Goal: Task Accomplishment & Management: Use online tool/utility

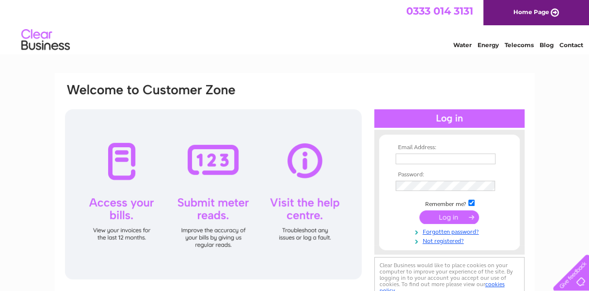
type input "somersetbridal@gmail.com"
click at [441, 215] on input "submit" at bounding box center [450, 217] width 60 height 14
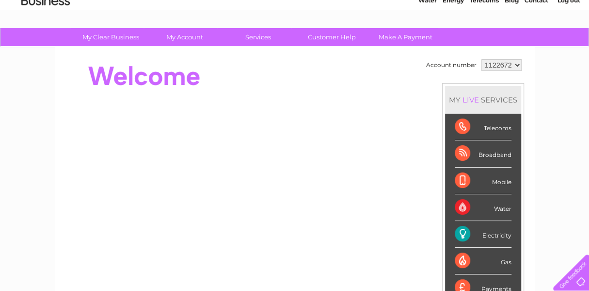
scroll to position [41, 0]
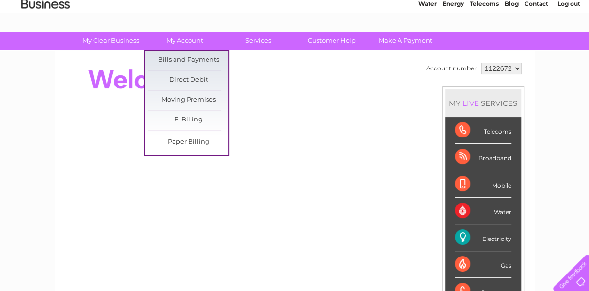
click at [179, 58] on link "Bills and Payments" at bounding box center [188, 59] width 80 height 19
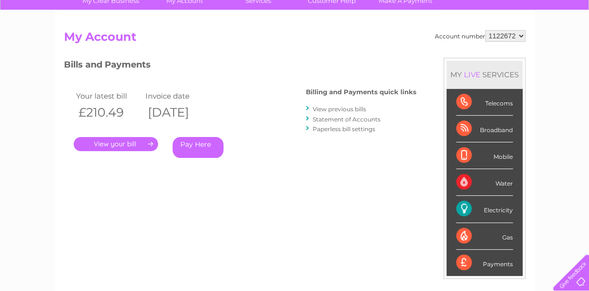
scroll to position [97, 0]
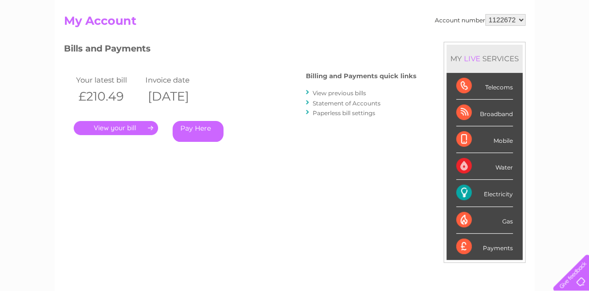
click at [131, 128] on link "." at bounding box center [116, 128] width 84 height 14
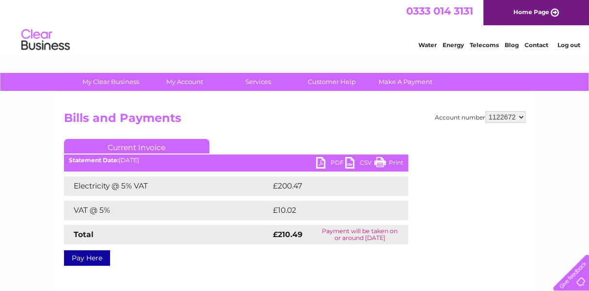
scroll to position [48, 0]
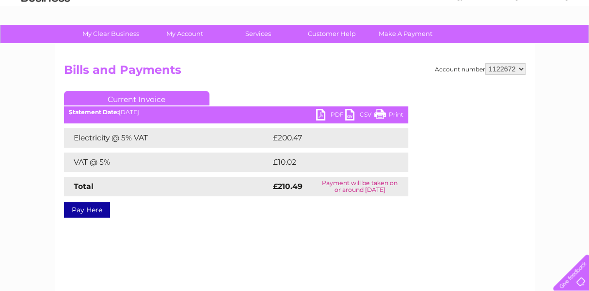
click at [327, 111] on link "PDF" at bounding box center [330, 116] width 29 height 14
click at [321, 115] on link "PDF" at bounding box center [330, 116] width 29 height 14
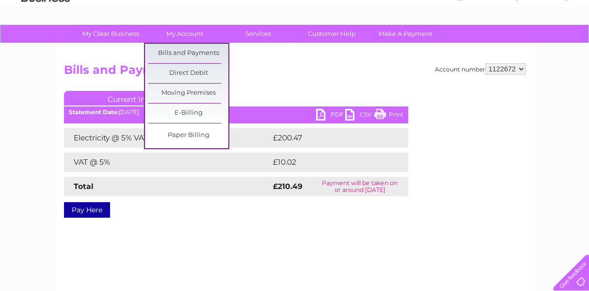
click at [186, 91] on link "Moving Premises" at bounding box center [188, 92] width 80 height 19
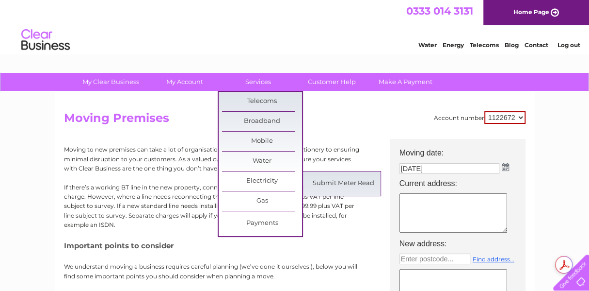
click at [332, 180] on link "Submit Meter Read" at bounding box center [344, 183] width 80 height 19
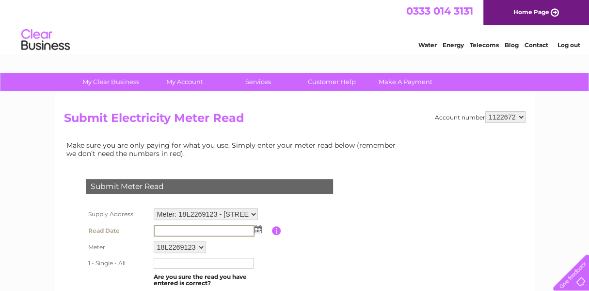
click at [202, 227] on input "text" at bounding box center [204, 231] width 101 height 12
click at [259, 230] on img at bounding box center [258, 229] width 7 height 8
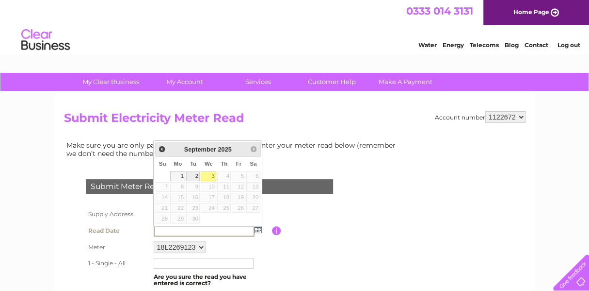
click at [194, 174] on link "2" at bounding box center [193, 176] width 14 height 10
type input "2025/09/02"
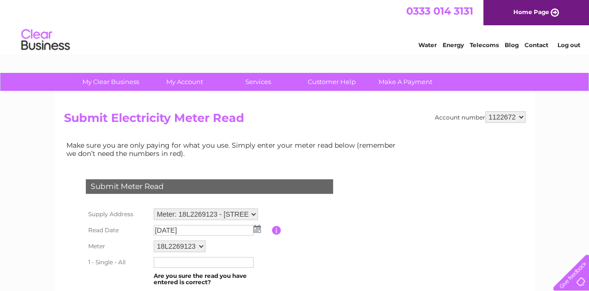
click at [169, 259] on input "text" at bounding box center [204, 262] width 100 height 11
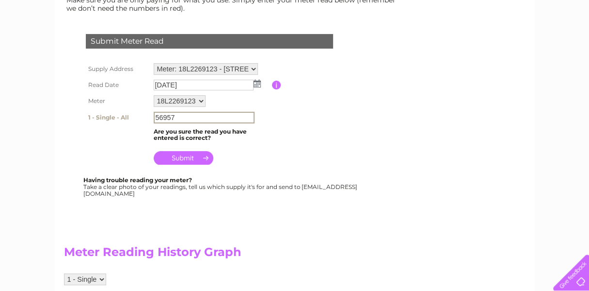
scroll to position [146, 0]
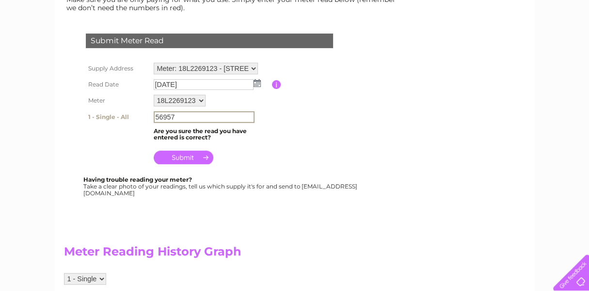
type input "56957"
click at [180, 158] on input "submit" at bounding box center [184, 157] width 60 height 14
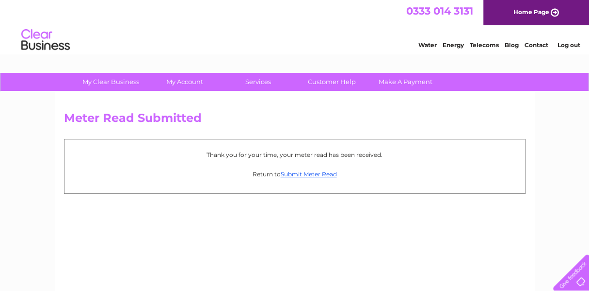
click at [321, 81] on link "Customer Help" at bounding box center [332, 82] width 80 height 18
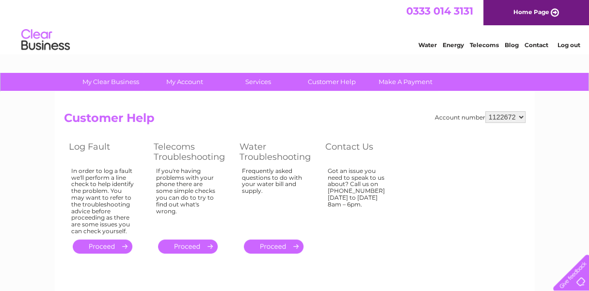
click at [317, 81] on link "Customer Help" at bounding box center [332, 82] width 80 height 18
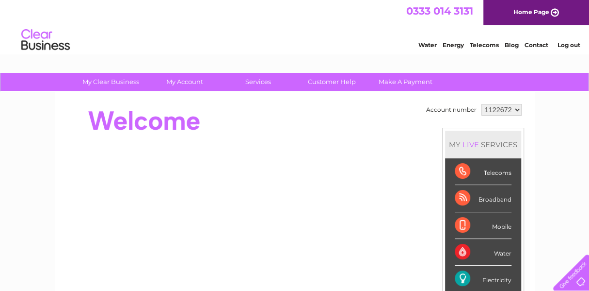
click at [447, 46] on link "Energy" at bounding box center [453, 44] width 21 height 7
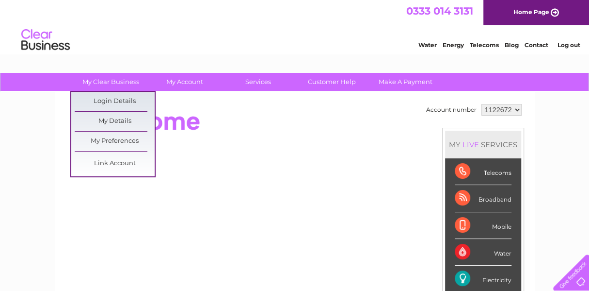
click at [120, 120] on link "My Details" at bounding box center [115, 121] width 80 height 19
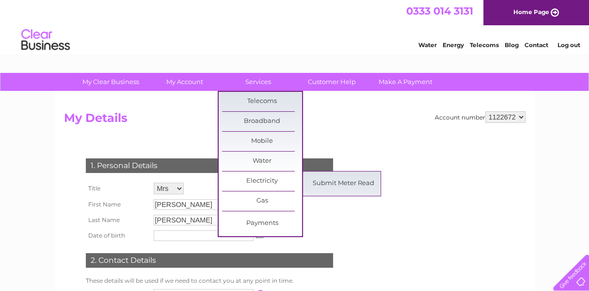
click at [264, 178] on link "Electricity" at bounding box center [262, 180] width 80 height 19
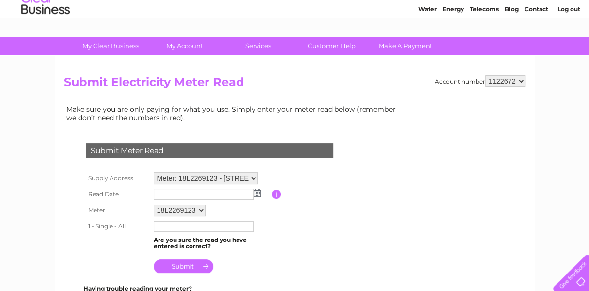
scroll to position [48, 0]
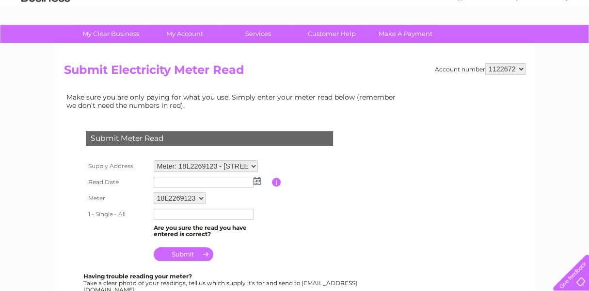
click at [200, 197] on select "18L2269123" at bounding box center [180, 198] width 52 height 12
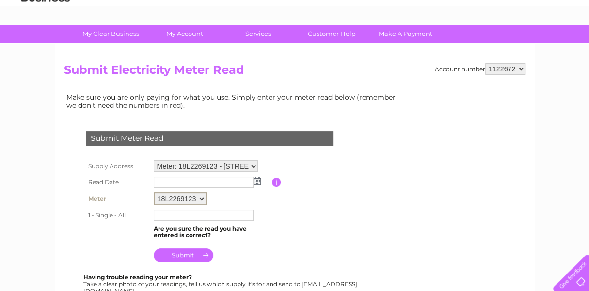
click at [154, 192] on select "18L2269123" at bounding box center [180, 198] width 53 height 13
drag, startPoint x: 169, startPoint y: 194, endPoint x: 189, endPoint y: 198, distance: 20.8
click at [184, 200] on select "18L2269123" at bounding box center [180, 198] width 53 height 13
click at [154, 192] on select "18L2269123" at bounding box center [180, 198] width 53 height 13
click at [200, 198] on select "18L2269123" at bounding box center [180, 198] width 53 height 13
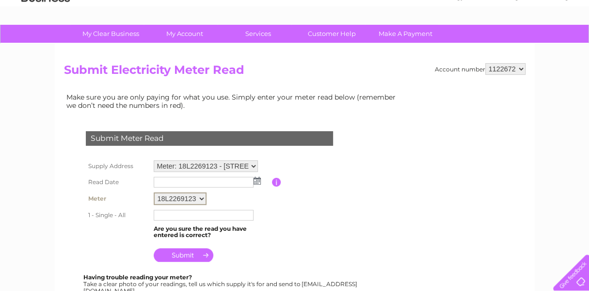
click at [154, 192] on select "18L2269123" at bounding box center [180, 198] width 53 height 13
